Goal: Navigation & Orientation: Find specific page/section

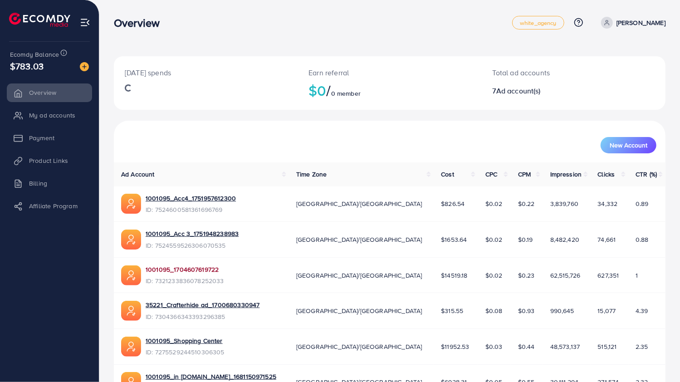
click at [176, 272] on link "1001095_1704607619722" at bounding box center [185, 269] width 79 height 9
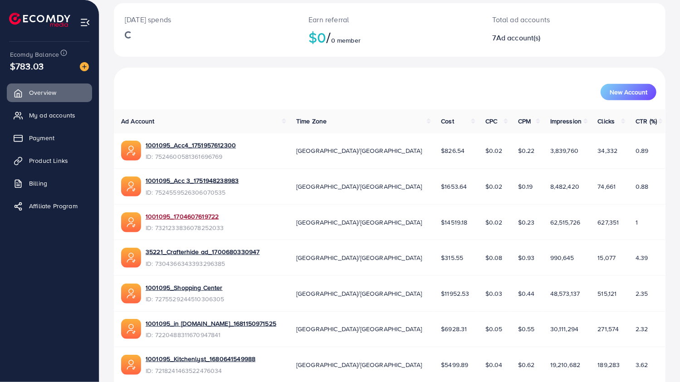
scroll to position [224, 0]
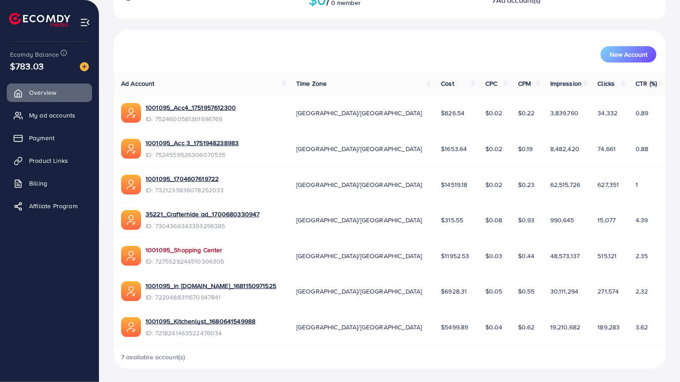
click at [210, 247] on link "1001095_Shopping Center" at bounding box center [185, 250] width 79 height 9
click at [375, 303] on td "[GEOGRAPHIC_DATA]/[GEOGRAPHIC_DATA]" at bounding box center [361, 292] width 145 height 36
click at [235, 286] on link "1001095_in [DOMAIN_NAME]_1681150971525" at bounding box center [211, 285] width 131 height 9
click at [227, 320] on link "1001095_Kitchenlyst_1680641549988" at bounding box center [201, 321] width 110 height 9
click at [219, 251] on link "1001095_Shopping Center" at bounding box center [185, 250] width 79 height 9
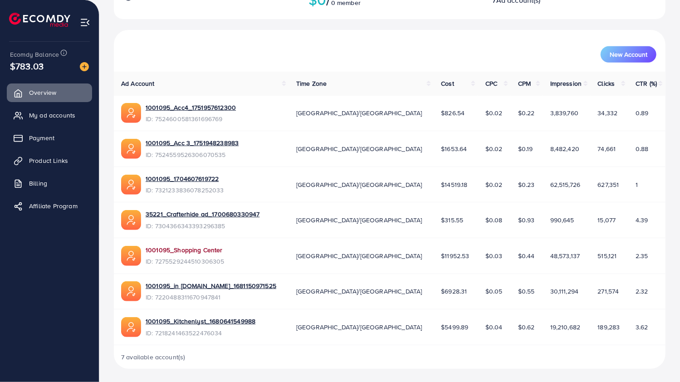
click at [211, 250] on link "1001095_Shopping Center" at bounding box center [185, 250] width 79 height 9
click at [218, 288] on link "1001095_in [DOMAIN_NAME]_1681150971525" at bounding box center [211, 285] width 131 height 9
click at [197, 249] on link "1001095_Shopping Center" at bounding box center [185, 250] width 79 height 9
click at [186, 317] on link "1001095_Kitchenlyst_1680641549988" at bounding box center [201, 321] width 110 height 9
click at [179, 177] on link "1001095_1704607619722" at bounding box center [185, 178] width 79 height 9
